Goal: Information Seeking & Learning: Find specific fact

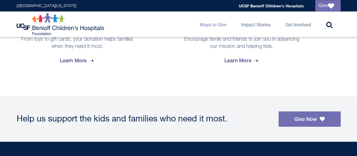
scroll to position [367, 0]
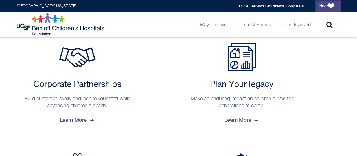
click at [326, 5] on link "Give" at bounding box center [327, 5] width 25 height 11
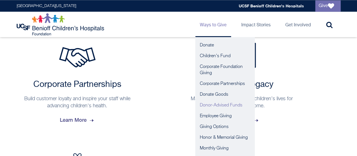
click at [230, 105] on link "Donor-Advised Funds" at bounding box center [224, 105] width 59 height 11
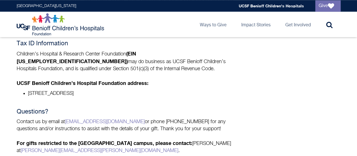
scroll to position [282, 0]
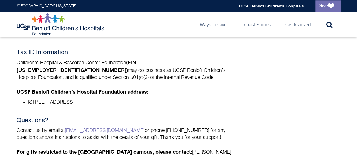
drag, startPoint x: 137, startPoint y: 100, endPoint x: 12, endPoint y: 54, distance: 133.1
click at [12, 54] on div "What Is a Donor-Advised Fund? A donor-advised fund (DAF) is like a savings acco…" at bounding box center [179, 9] width 334 height 306
copy div "Tax ID Information Children’s Hospital & Research Center Foundation (EIN [US_EM…"
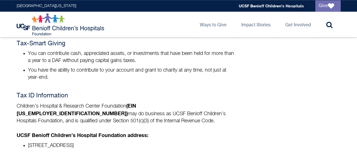
scroll to position [226, 0]
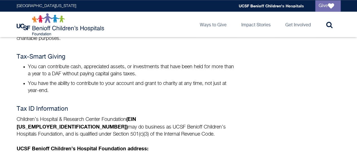
click at [304, 63] on div "What Is a Donor-Advised Fund? A donor-advised fund (DAF) is like a savings acco…" at bounding box center [179, 66] width 324 height 306
